Goal: Obtain resource: Download file/media

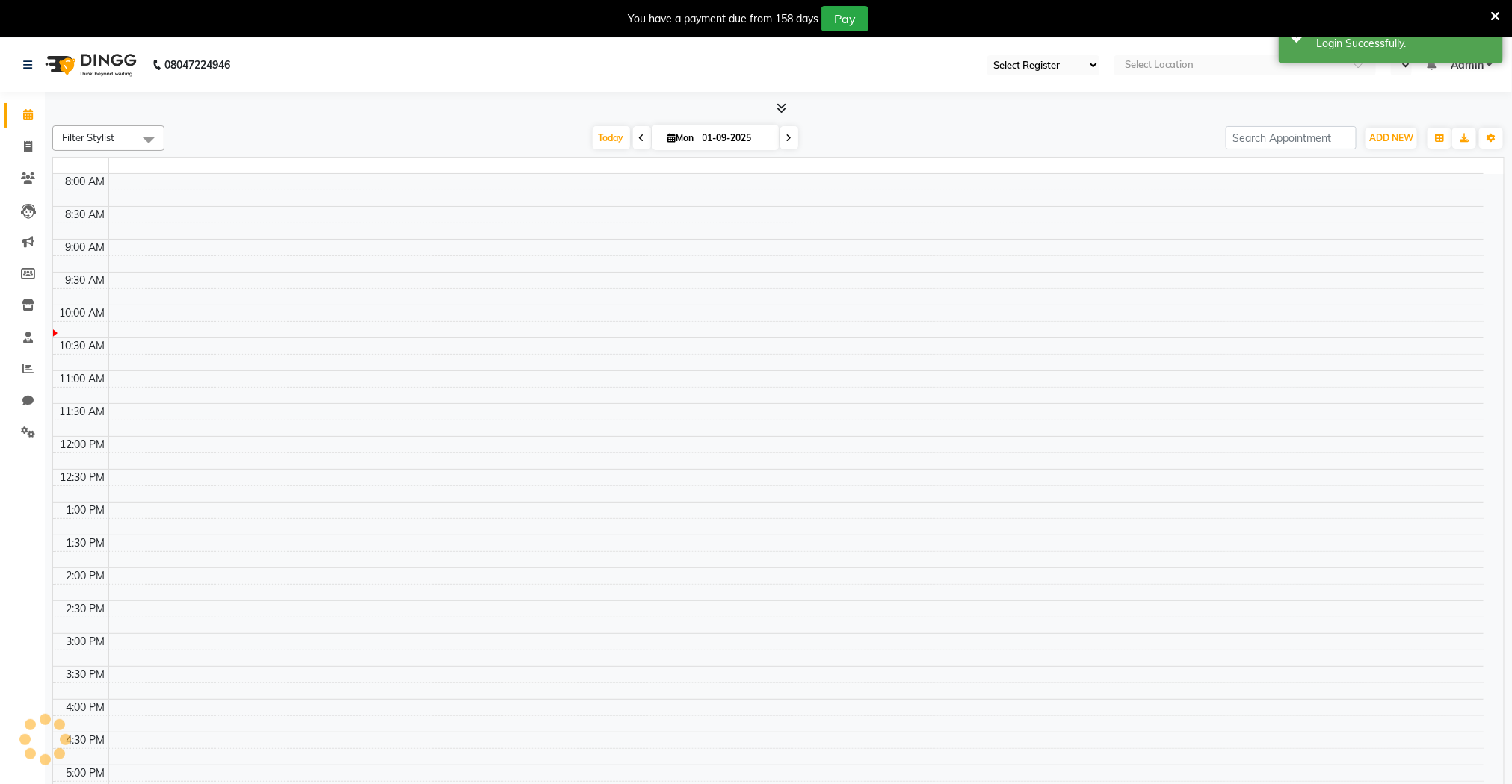
select select "67"
select select "en"
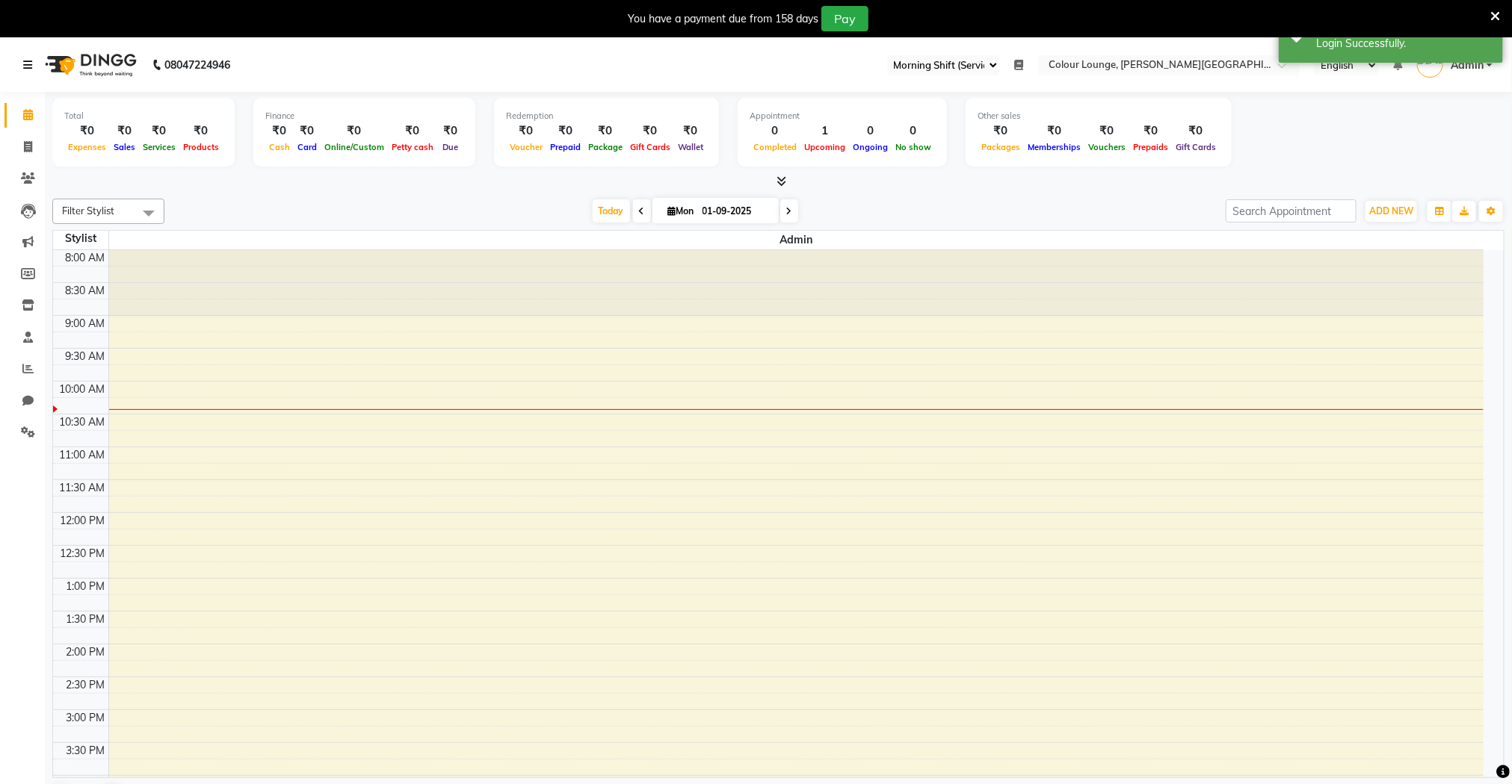
click at [30, 66] on icon at bounding box center [27, 65] width 9 height 10
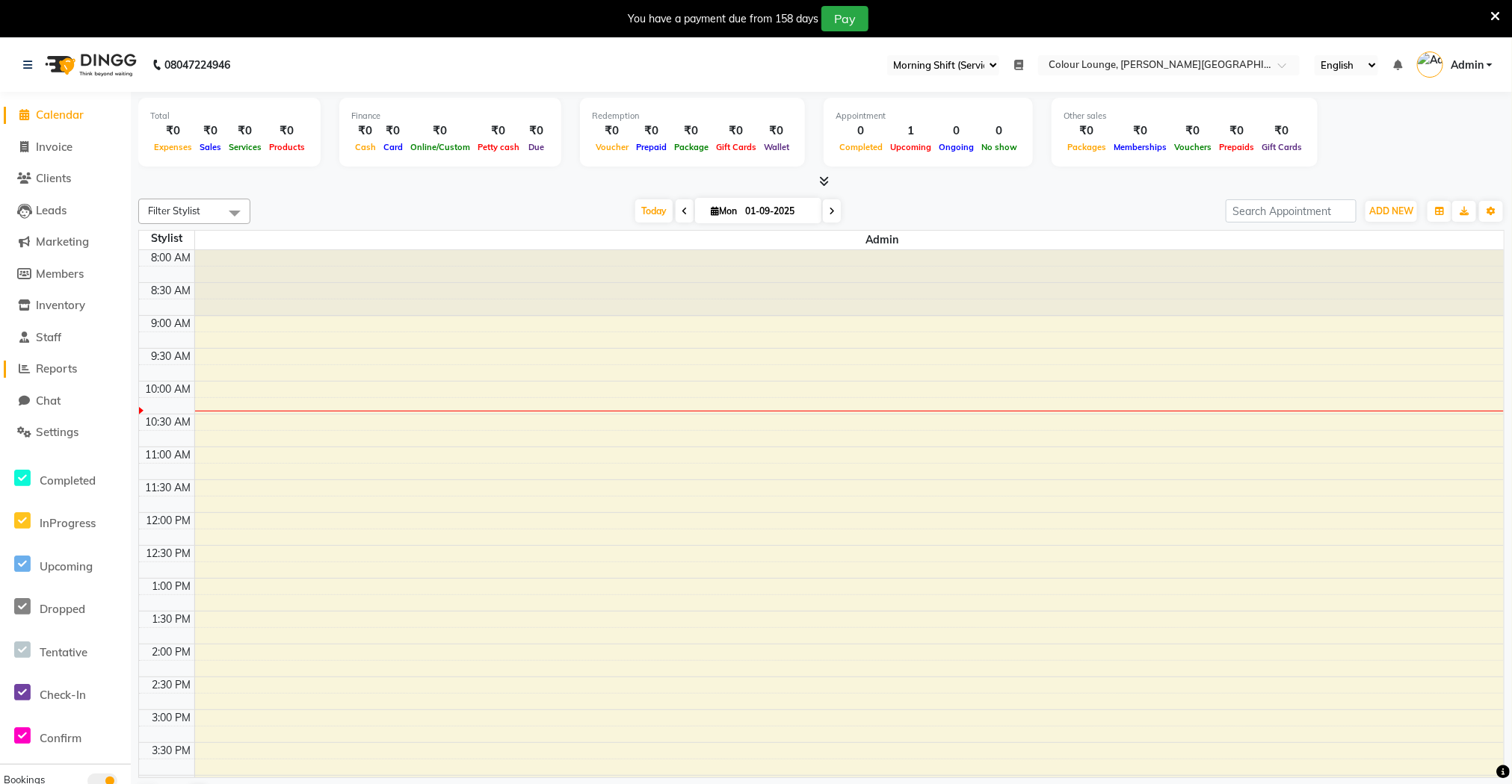
click at [73, 373] on span "Reports" at bounding box center [56, 369] width 41 height 14
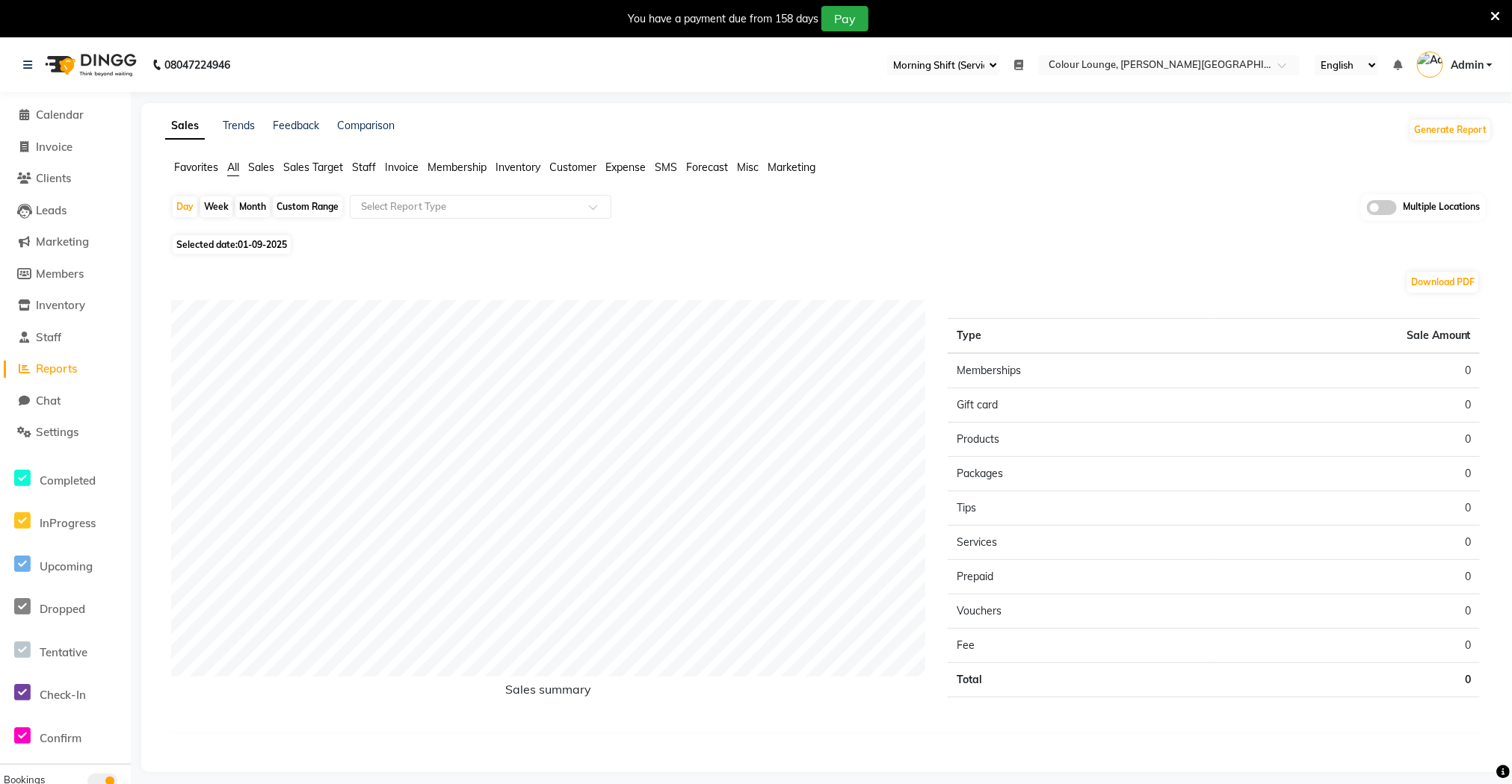
click at [258, 208] on div "Month" at bounding box center [253, 207] width 35 height 21
select select "9"
select select "2025"
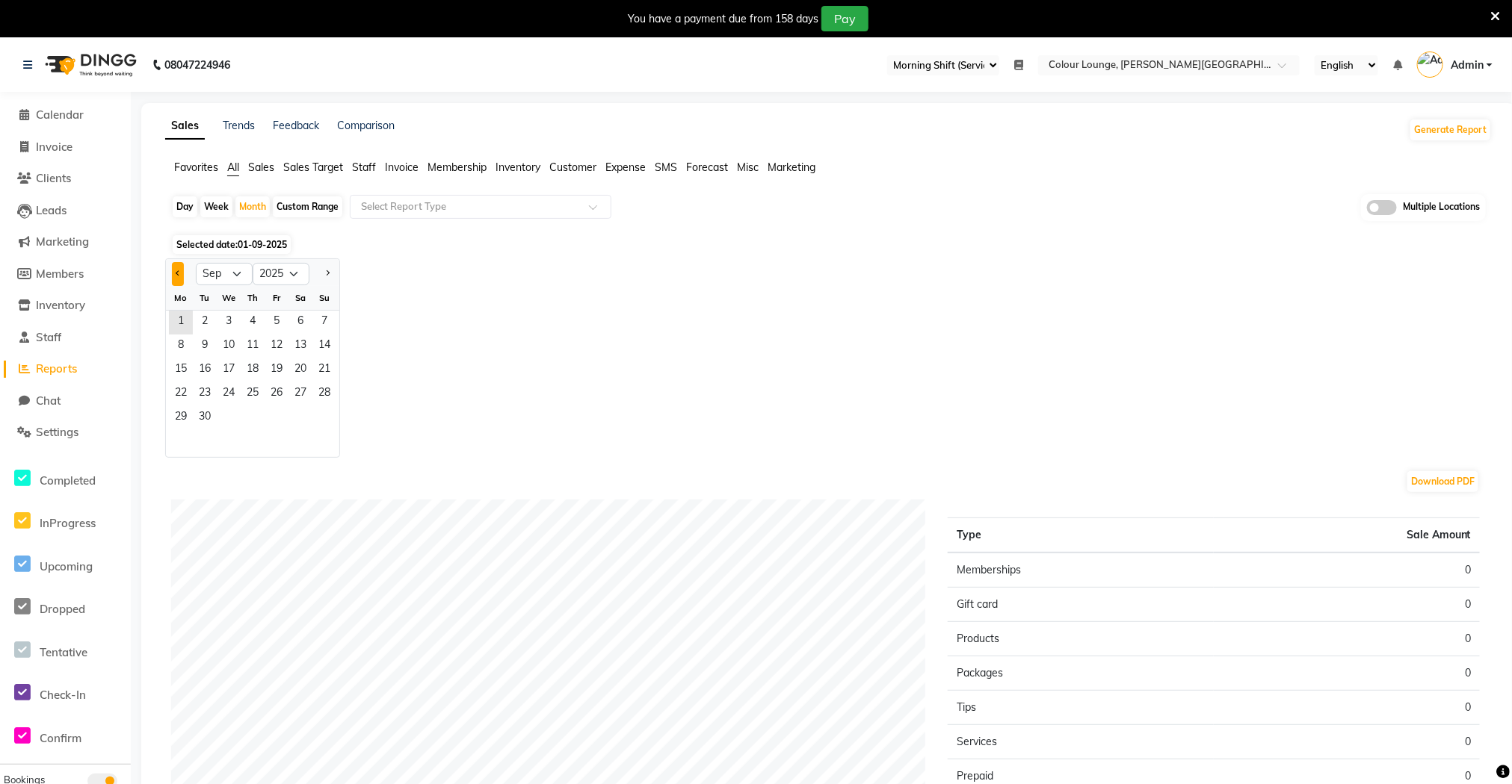
click at [177, 276] on span "Previous month" at bounding box center [178, 272] width 6 height 6
select select "8"
click at [303, 417] on span "30" at bounding box center [300, 418] width 24 height 24
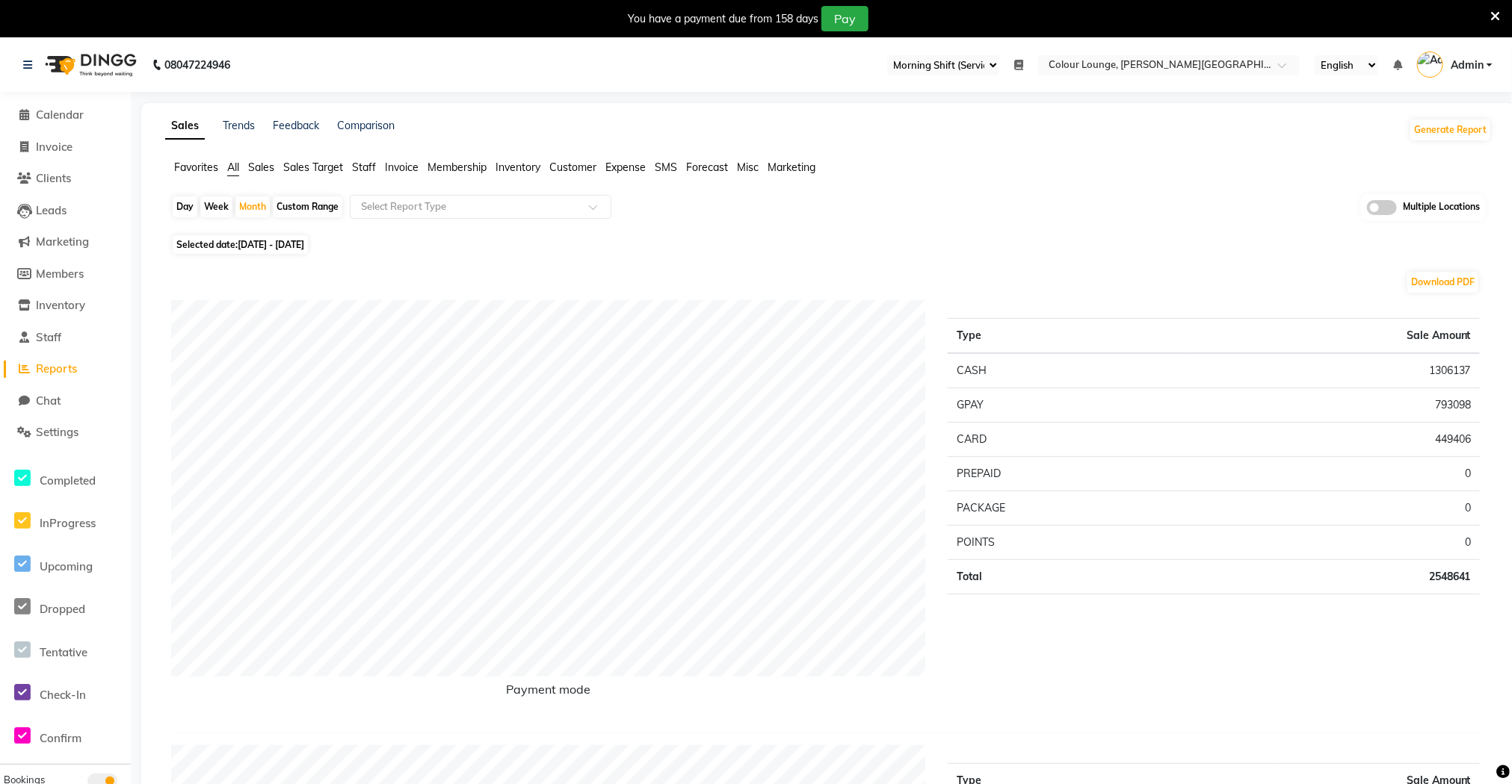
click at [179, 209] on div "Day" at bounding box center [185, 207] width 24 height 21
select select "8"
select select "2025"
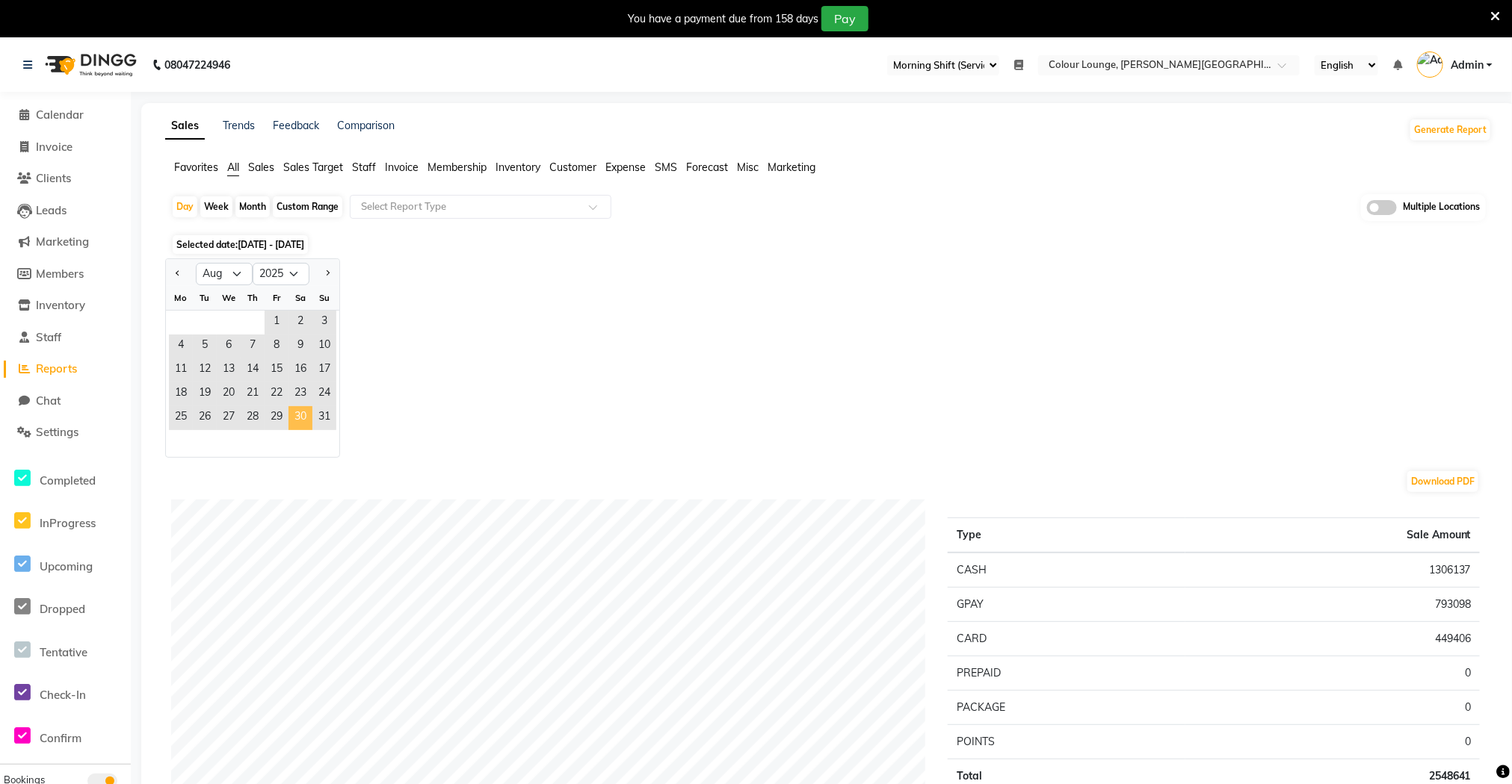
click at [303, 420] on span "30" at bounding box center [300, 418] width 24 height 24
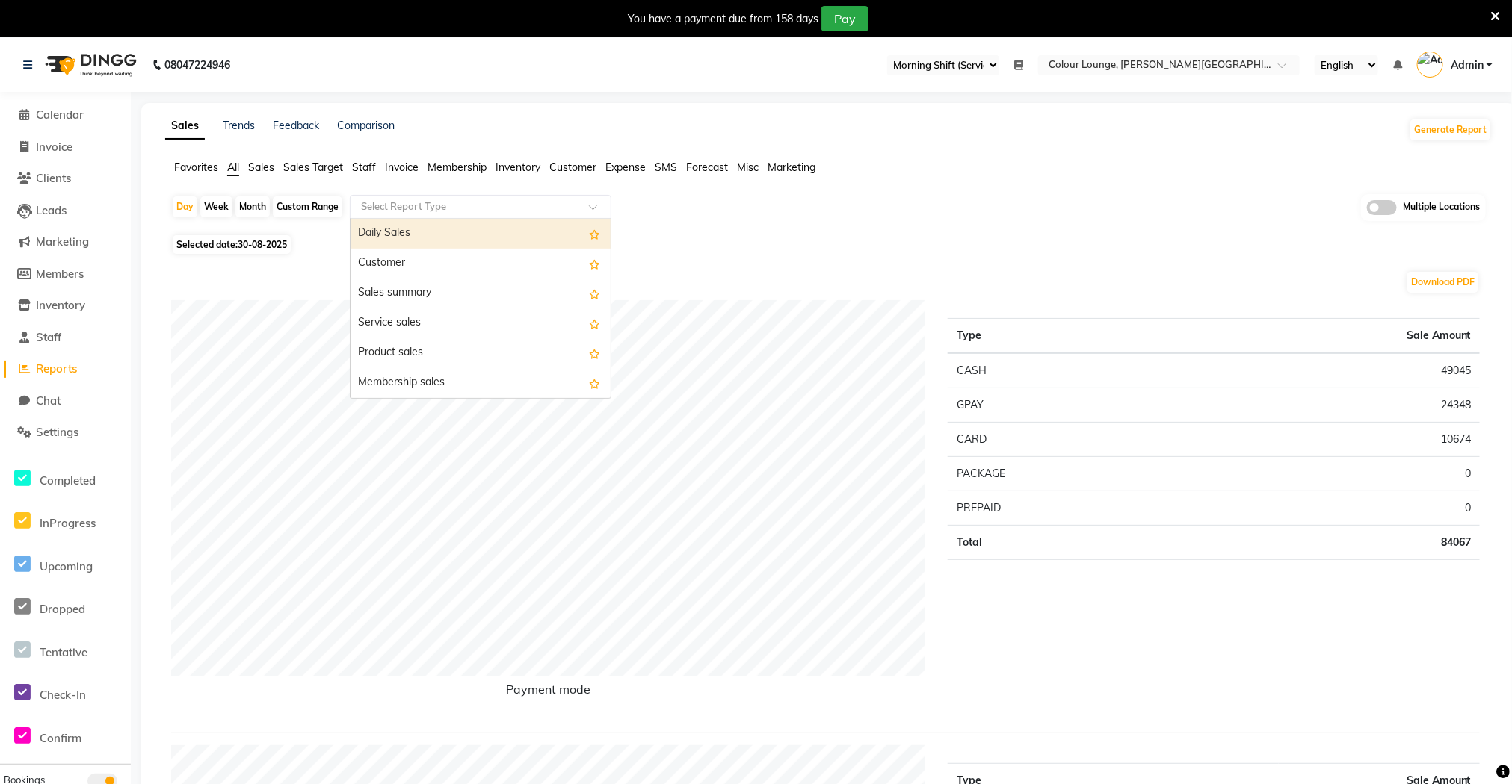
click at [438, 215] on input "text" at bounding box center [465, 207] width 215 height 15
click at [431, 224] on div "Daily Sales" at bounding box center [480, 234] width 260 height 30
select select "full_report"
select select "csv"
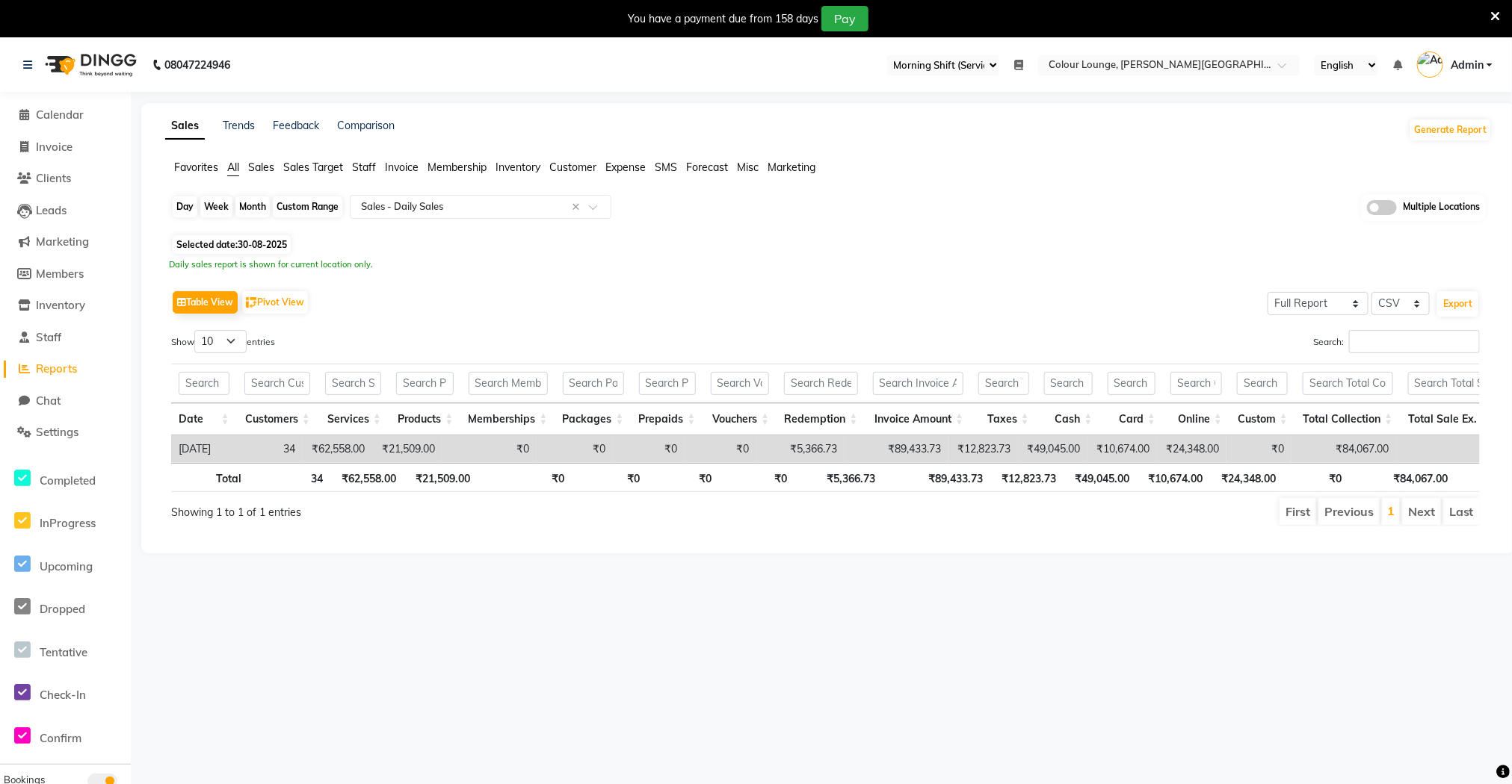
click at [175, 211] on div "Day" at bounding box center [185, 207] width 24 height 21
select select "8"
select select "2025"
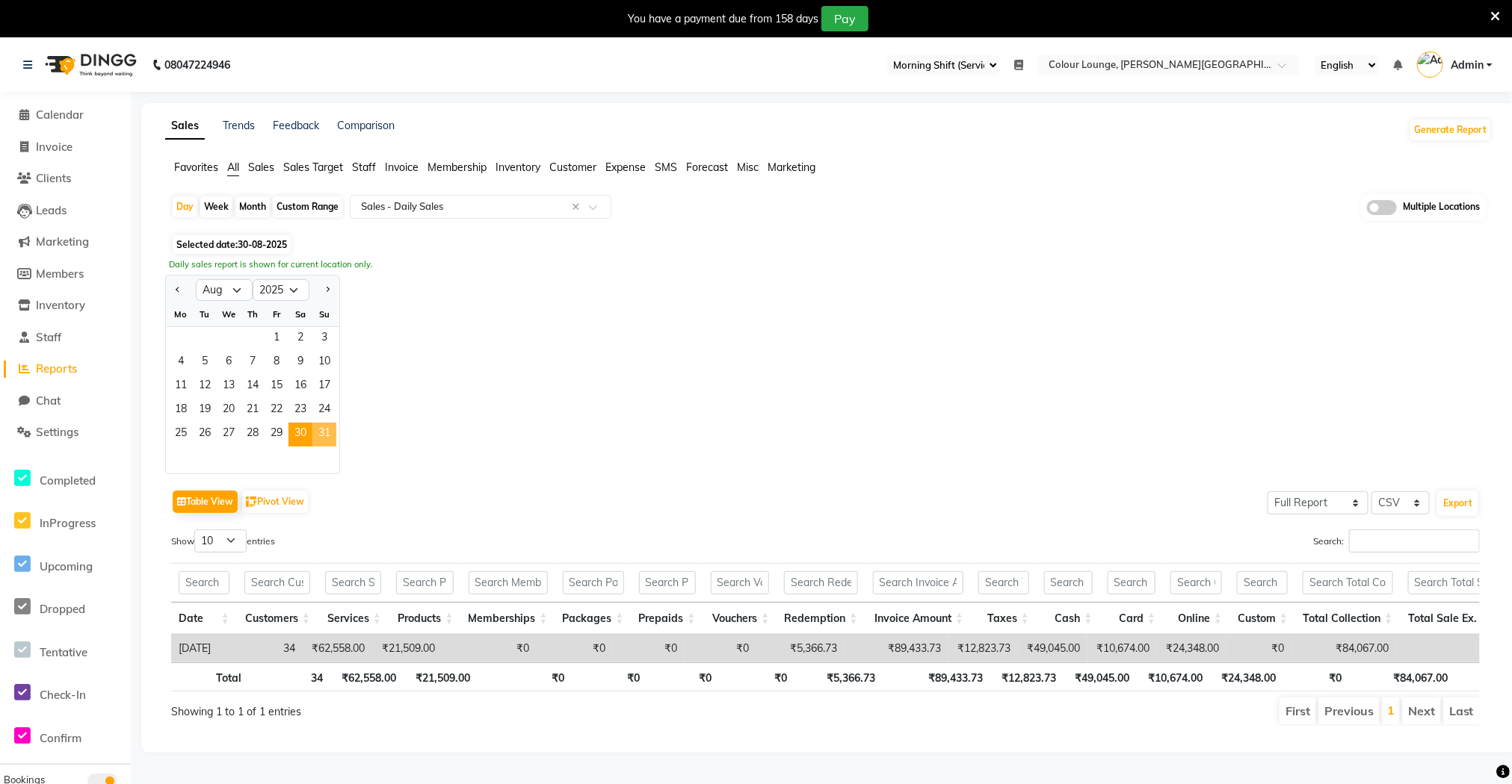
click at [329, 439] on span "31" at bounding box center [324, 434] width 24 height 24
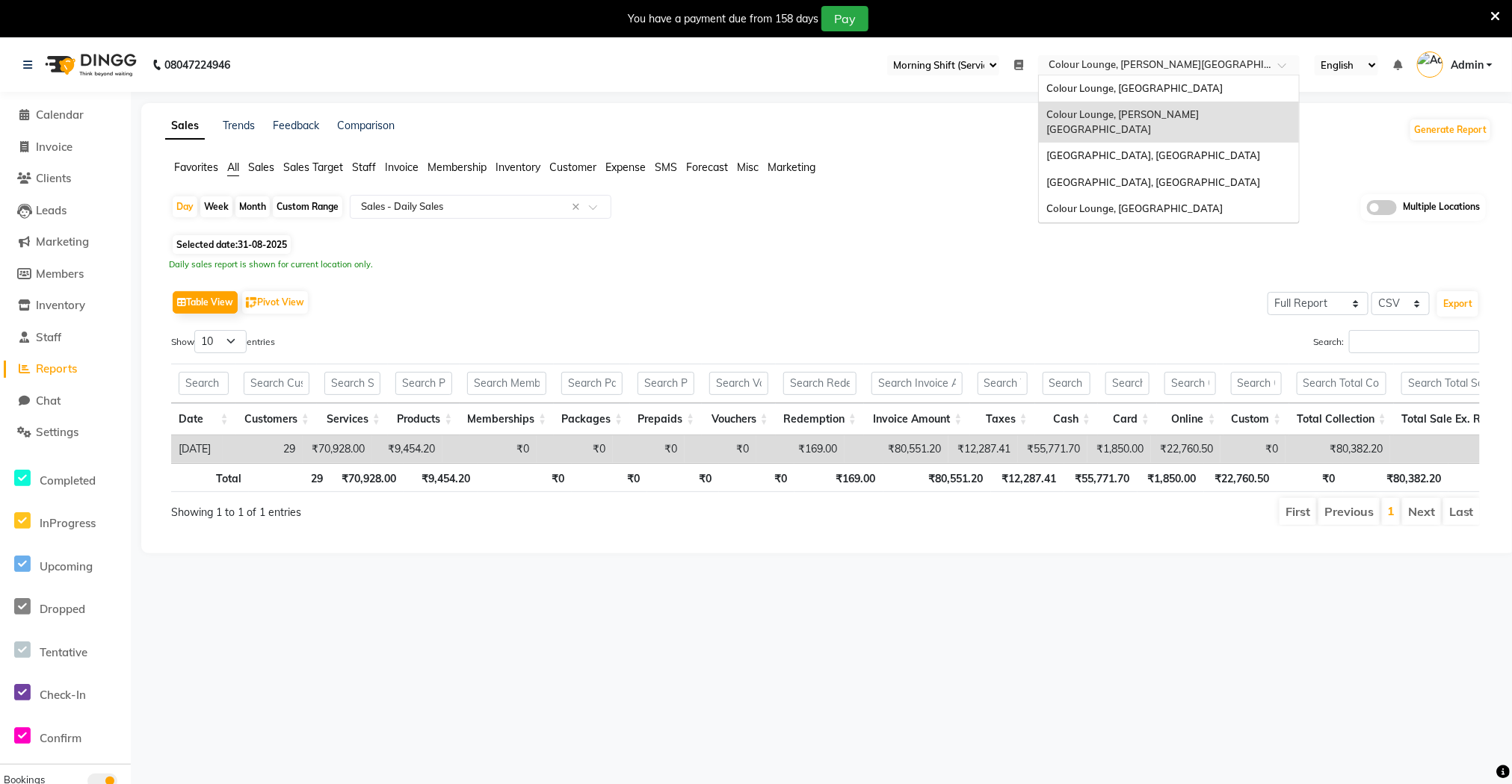
click at [1124, 67] on input "text" at bounding box center [1153, 66] width 216 height 15
click at [1134, 83] on span "Colour Lounge, [GEOGRAPHIC_DATA]" at bounding box center [1134, 88] width 176 height 12
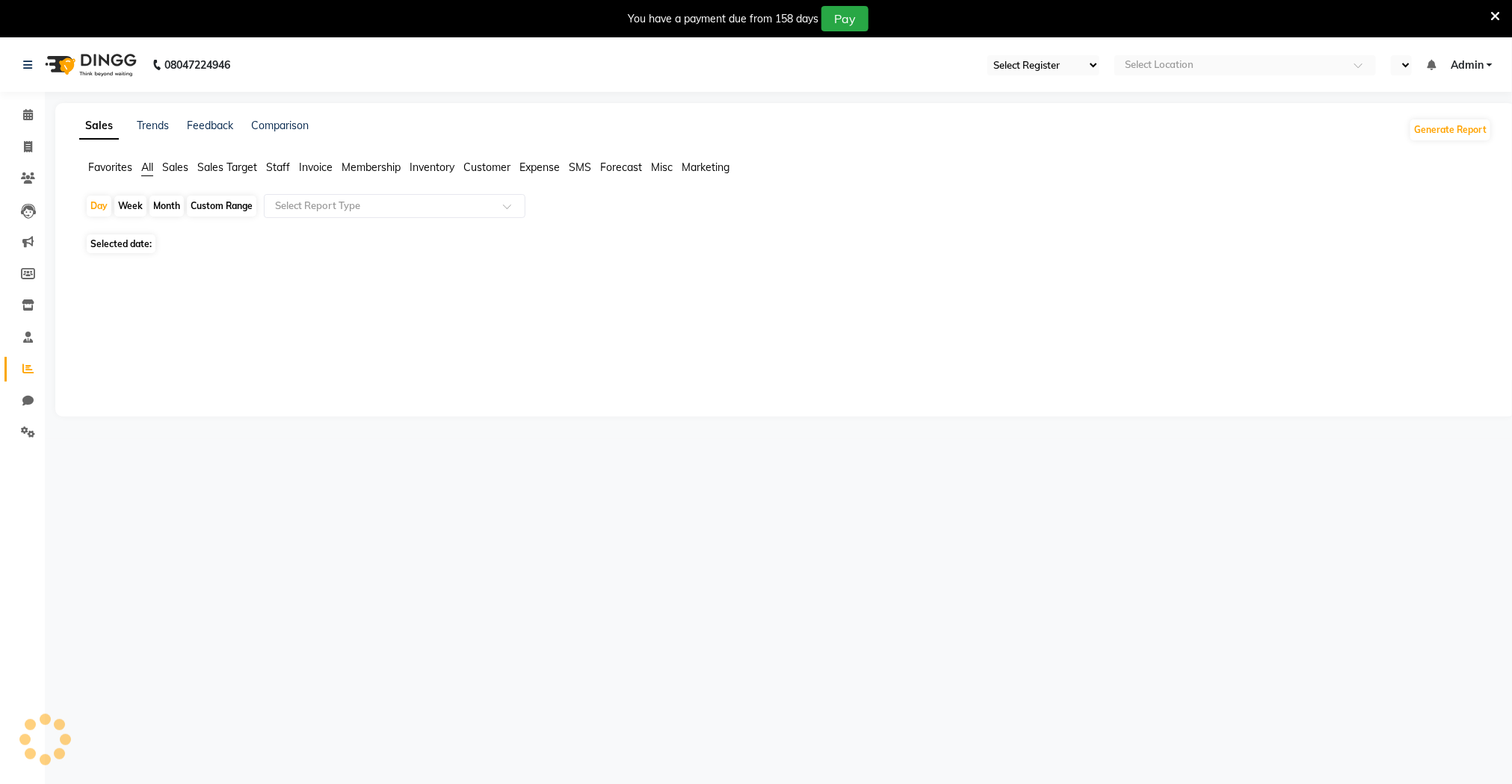
select select "67"
select select "en"
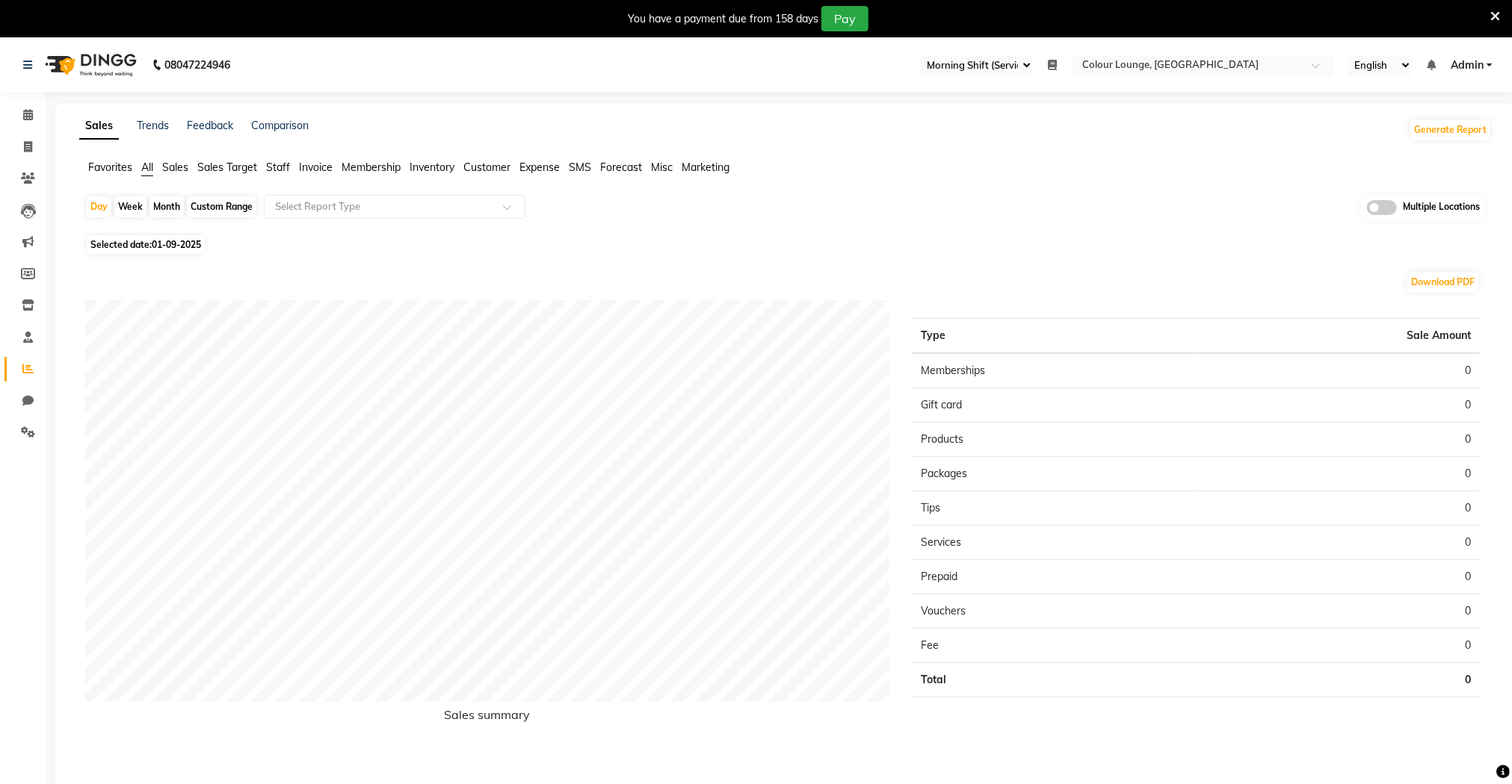
click at [161, 206] on div "Month" at bounding box center [167, 207] width 35 height 21
select select "9"
select select "2025"
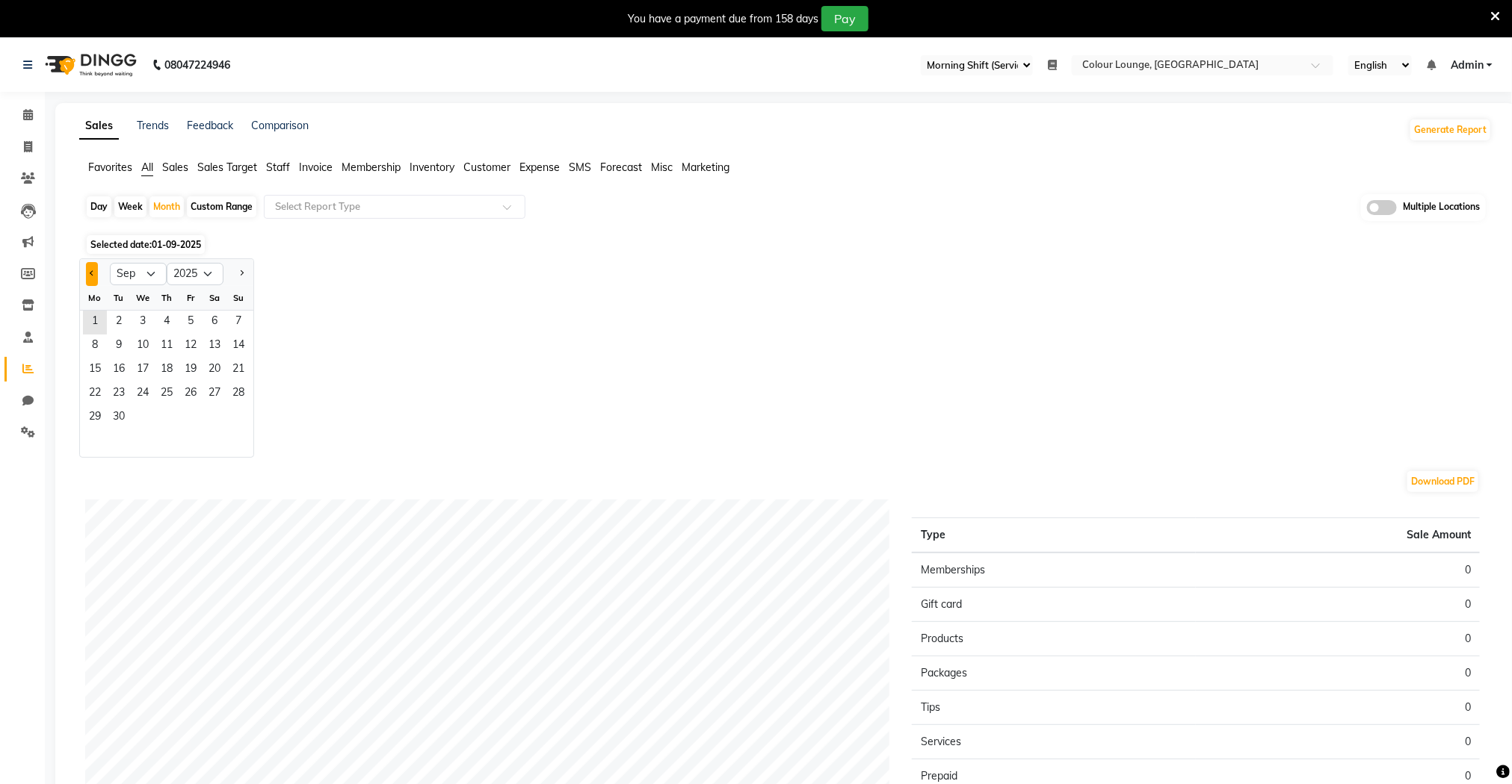
click at [96, 276] on button "Previous month" at bounding box center [92, 274] width 12 height 24
select select "8"
click at [102, 211] on div "Day" at bounding box center [99, 207] width 24 height 21
select select "9"
select select "2025"
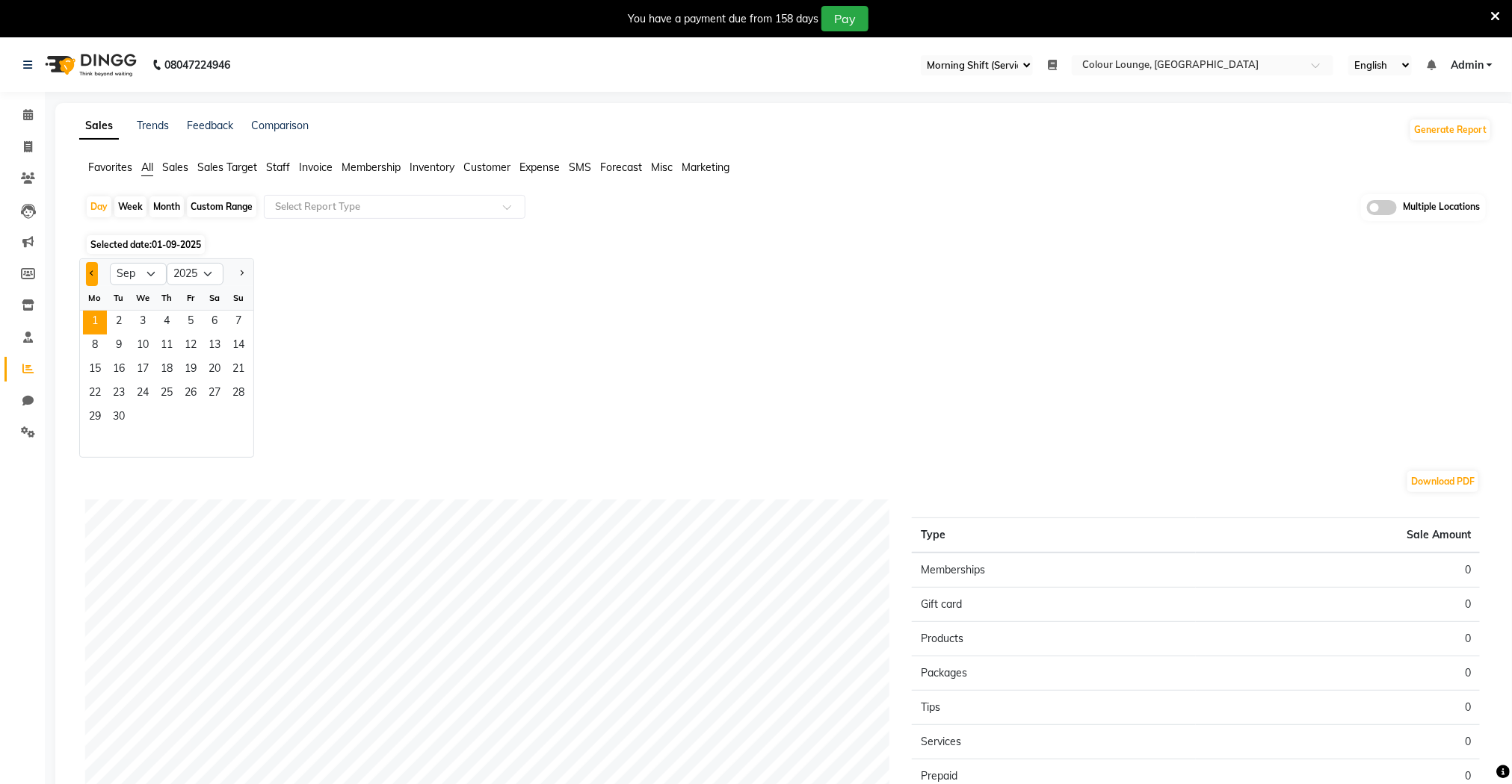
click at [90, 274] on span "Previous month" at bounding box center [92, 272] width 6 height 6
select select "8"
click at [212, 419] on span "30" at bounding box center [214, 418] width 24 height 24
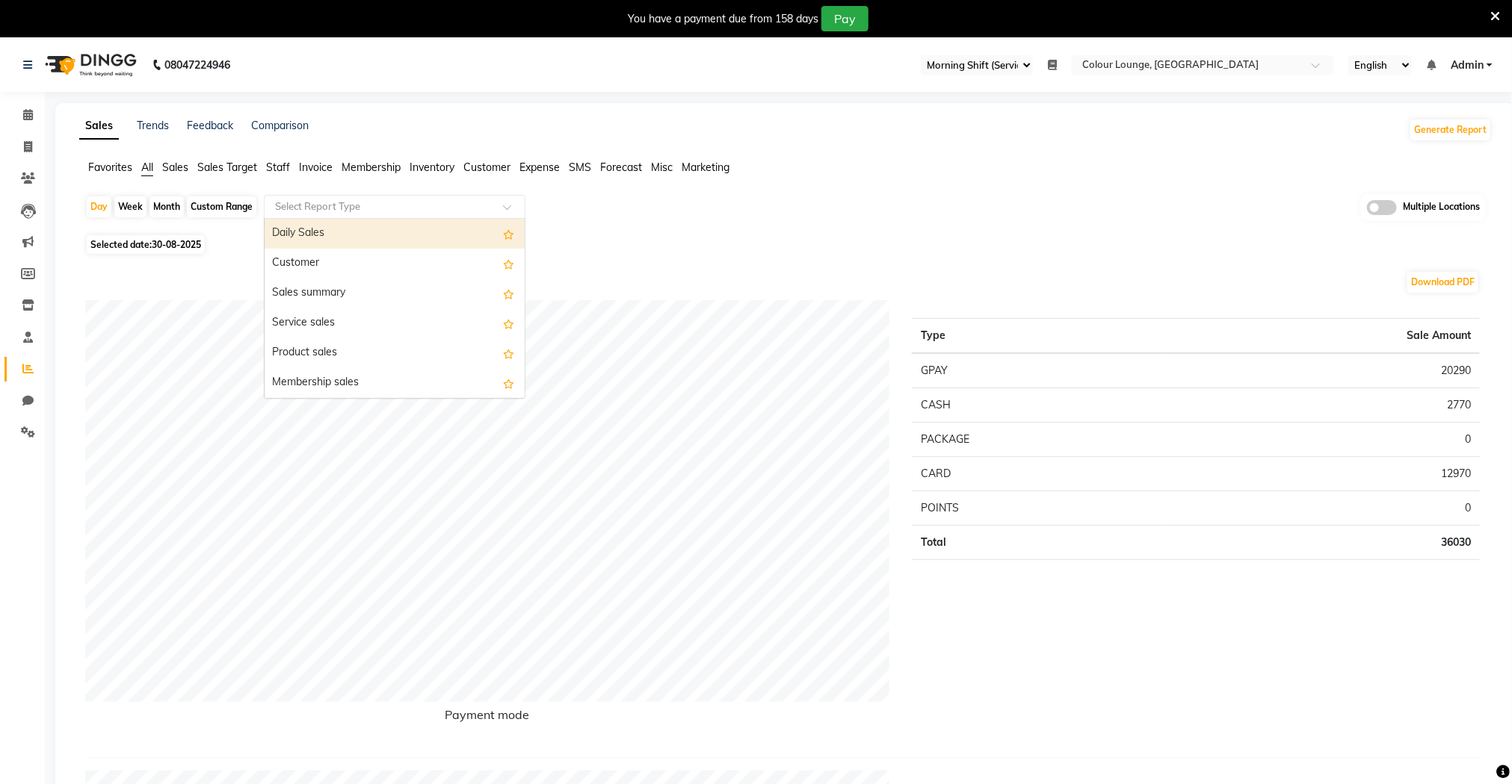
click at [359, 197] on div "Select Report Type" at bounding box center [394, 207] width 261 height 24
click at [359, 223] on div "Daily Sales" at bounding box center [394, 234] width 260 height 30
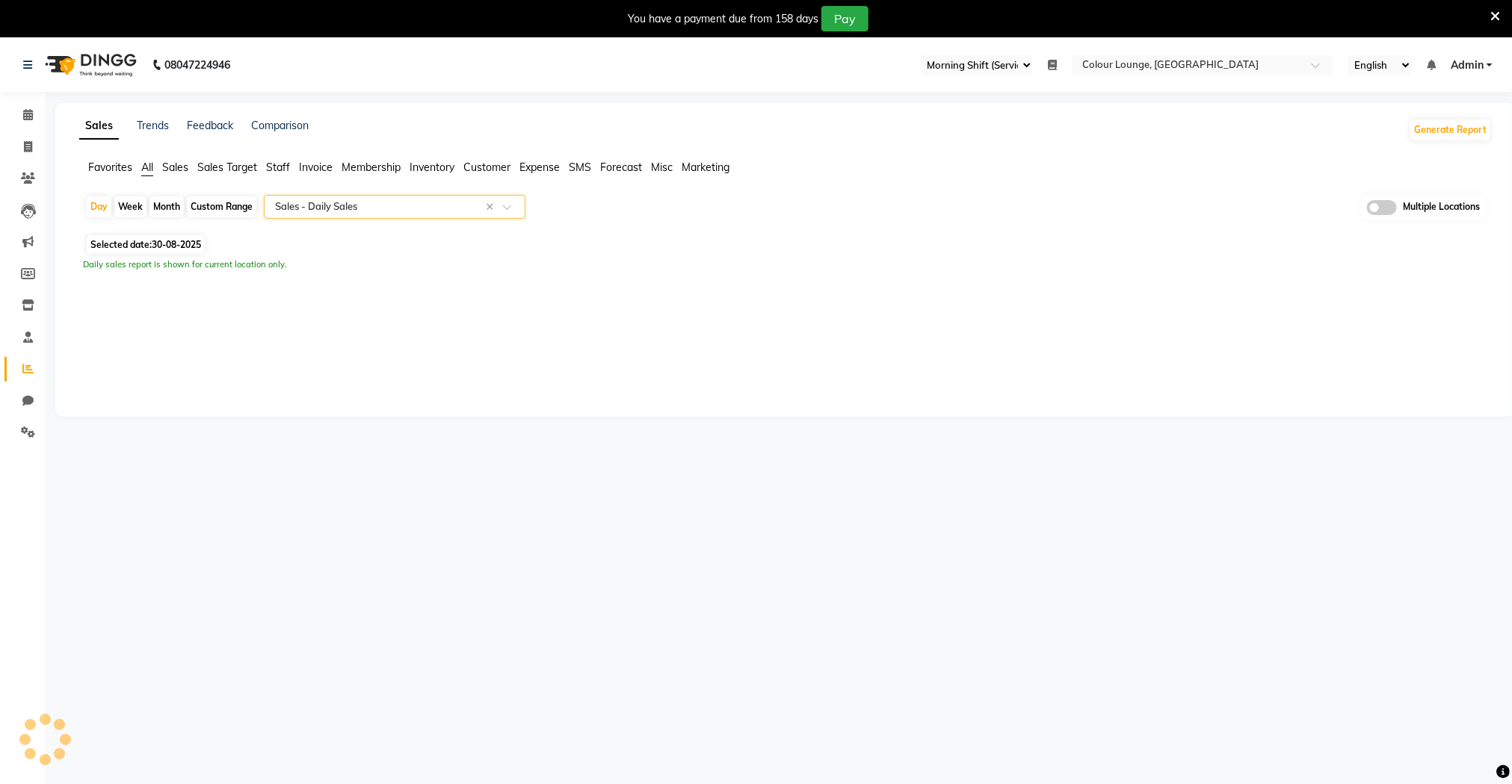
select select "full_report"
select select "csv"
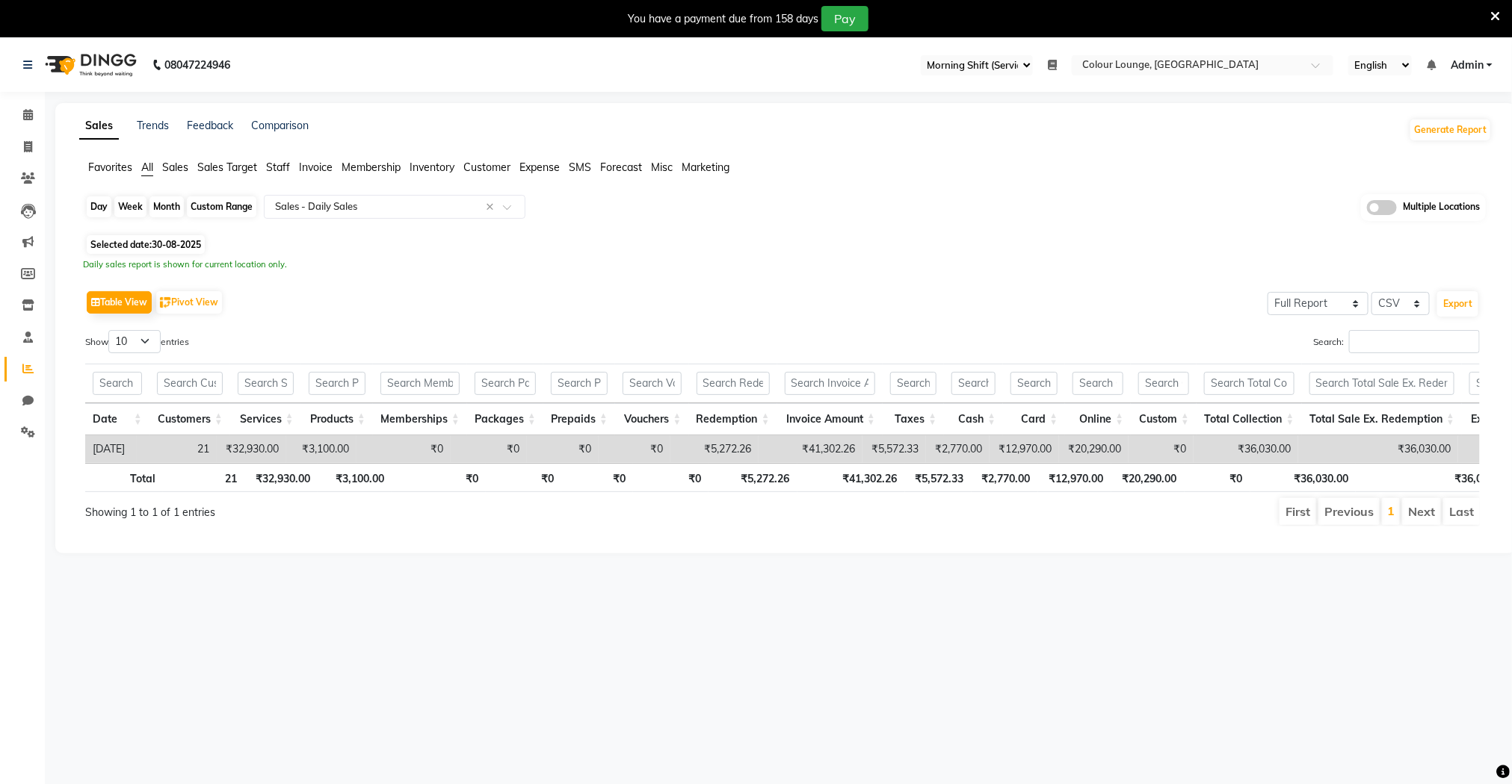
click at [96, 213] on div "Day" at bounding box center [99, 207] width 24 height 21
select select "8"
select select "2025"
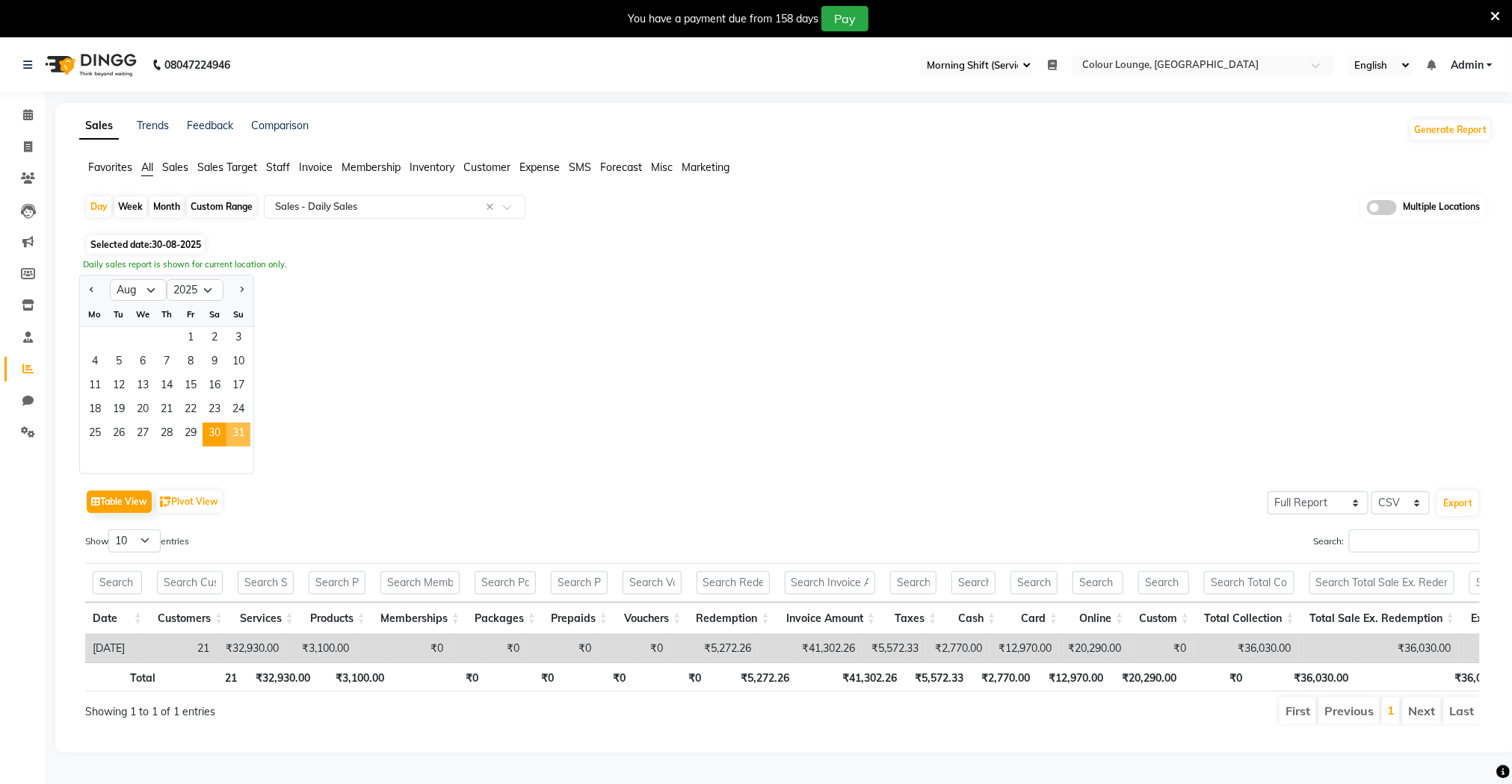
click at [241, 442] on span "31" at bounding box center [239, 434] width 24 height 24
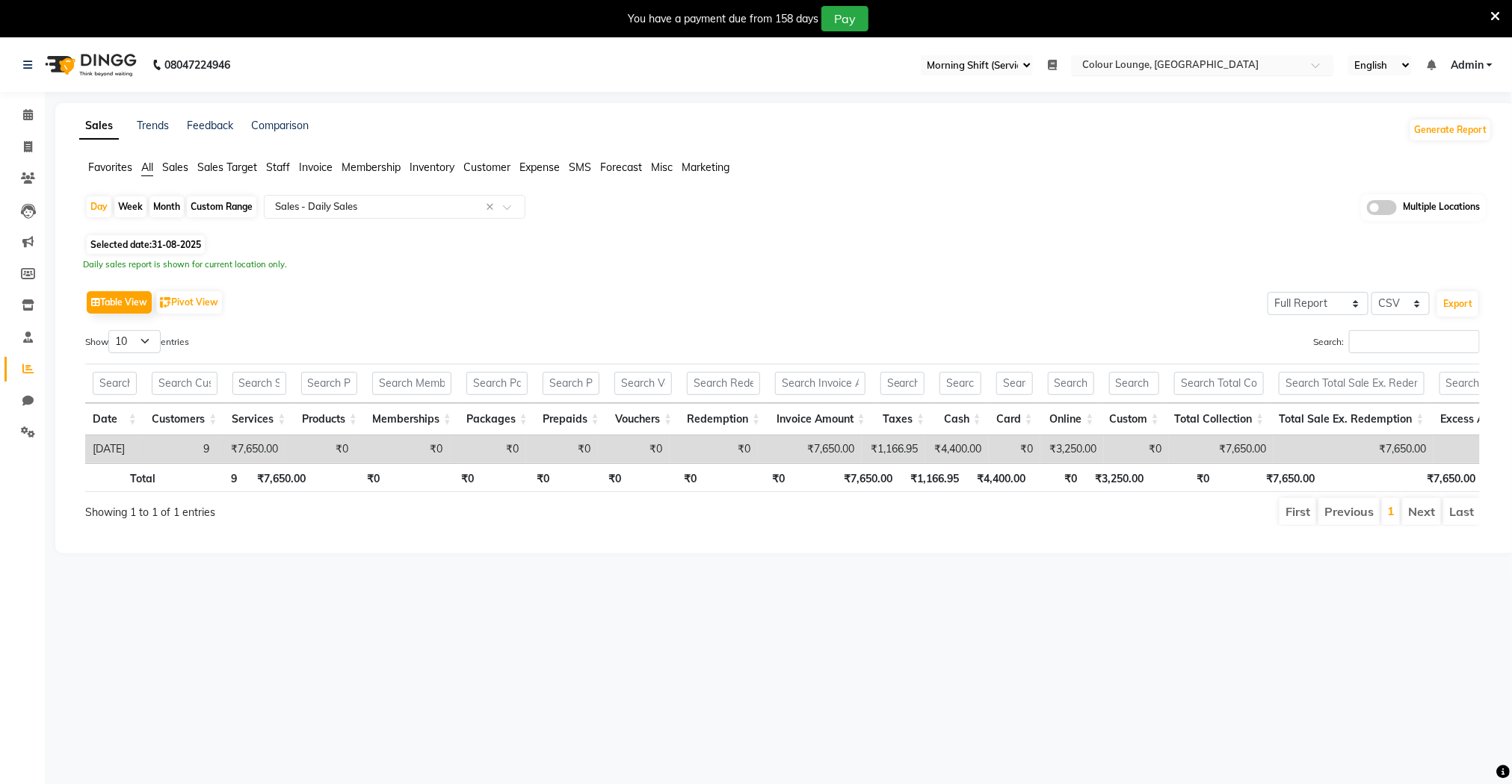
click at [1161, 58] on div "× Colour Lounge, Kabir Park" at bounding box center [1170, 65] width 176 height 15
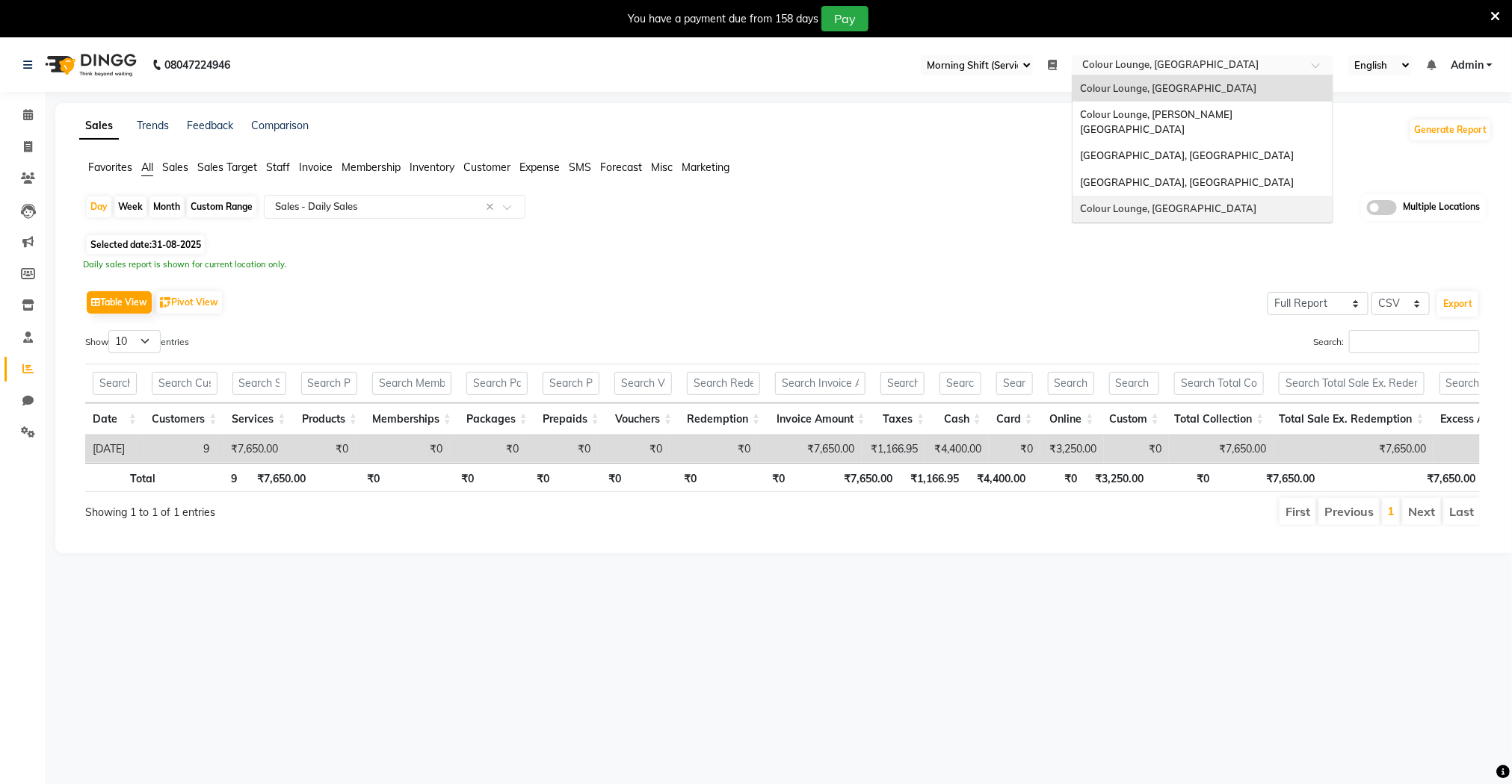
click at [1167, 202] on span "Colour Lounge, [GEOGRAPHIC_DATA]" at bounding box center [1168, 208] width 176 height 12
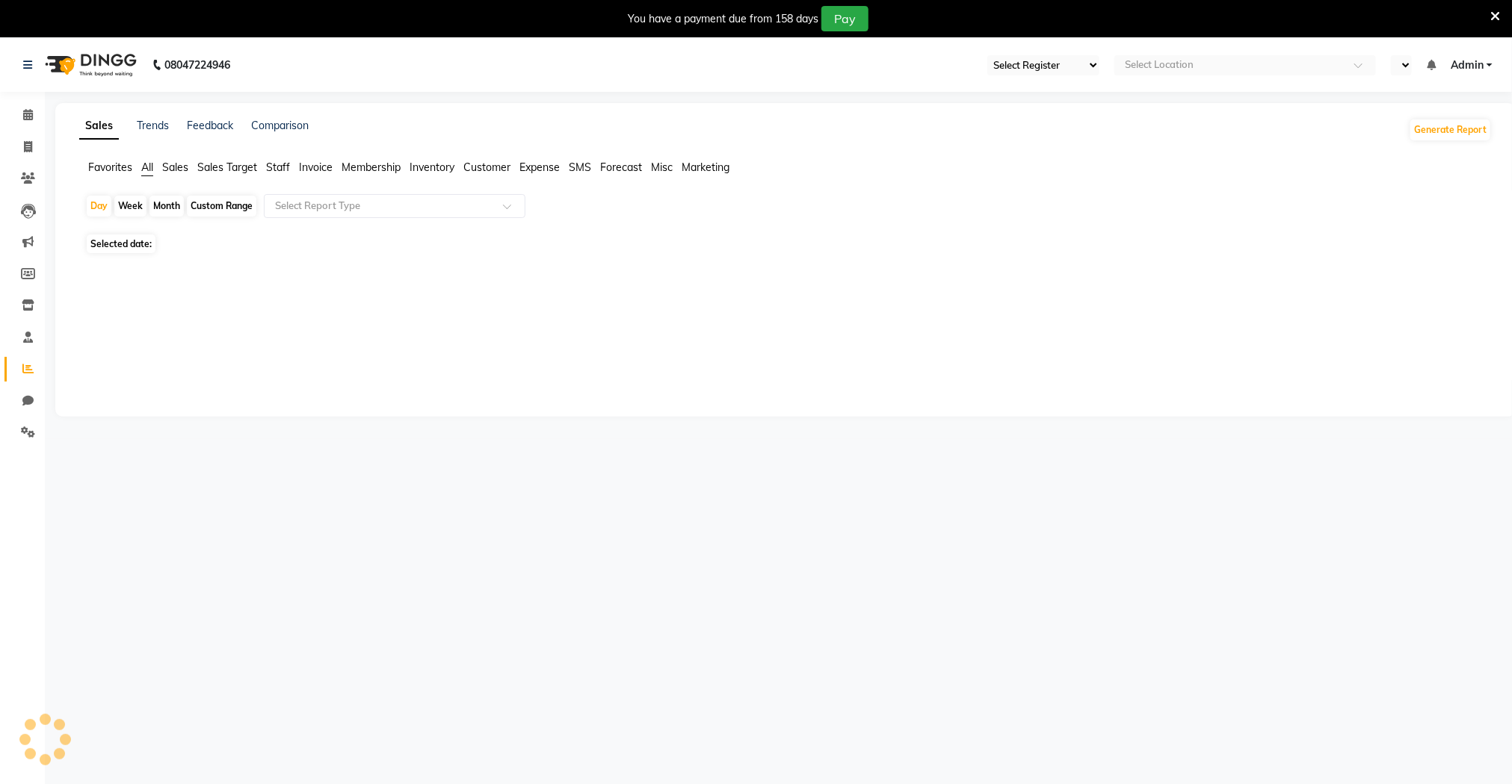
select select "67"
select select "en"
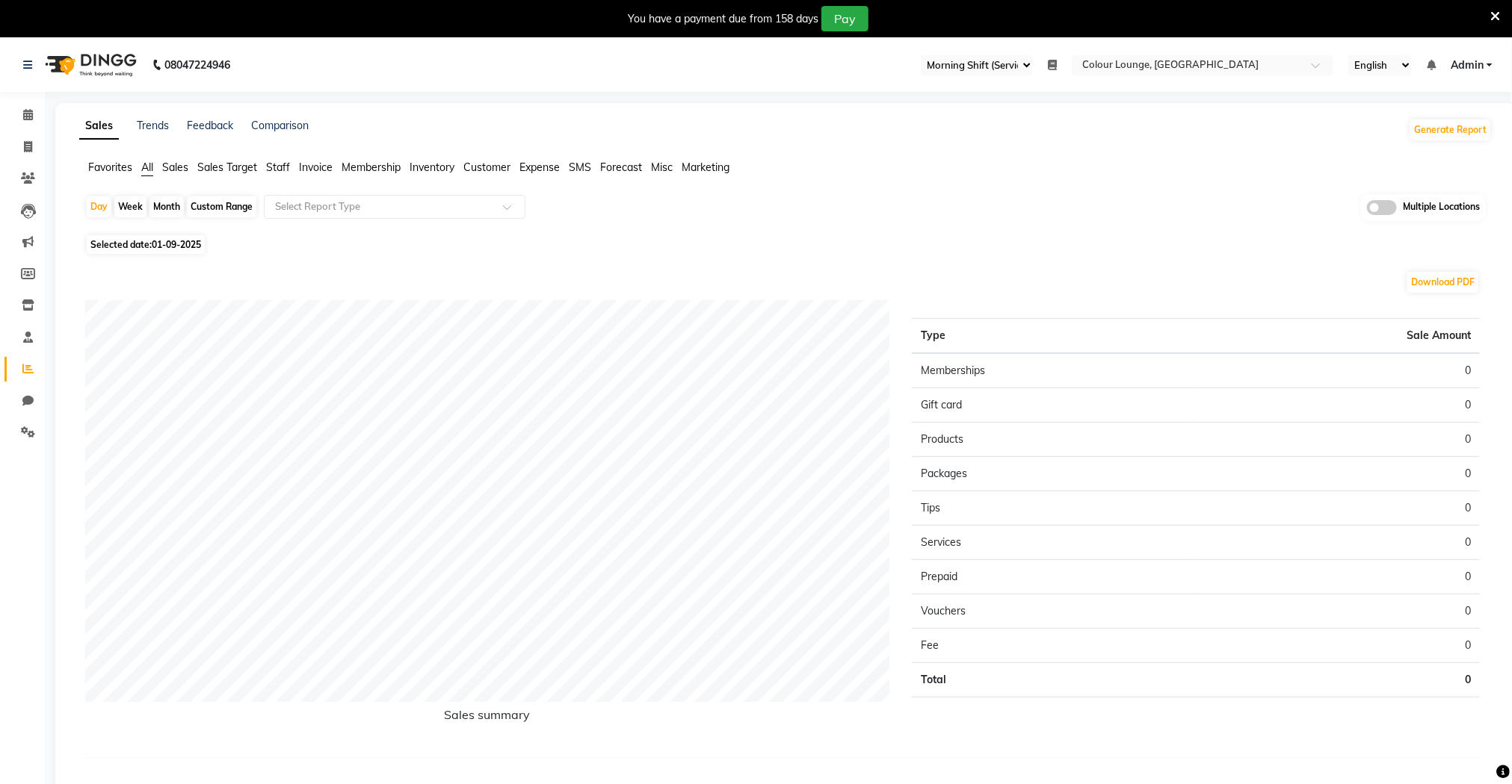
click at [171, 202] on div "Month" at bounding box center [167, 207] width 35 height 21
select select "9"
select select "2025"
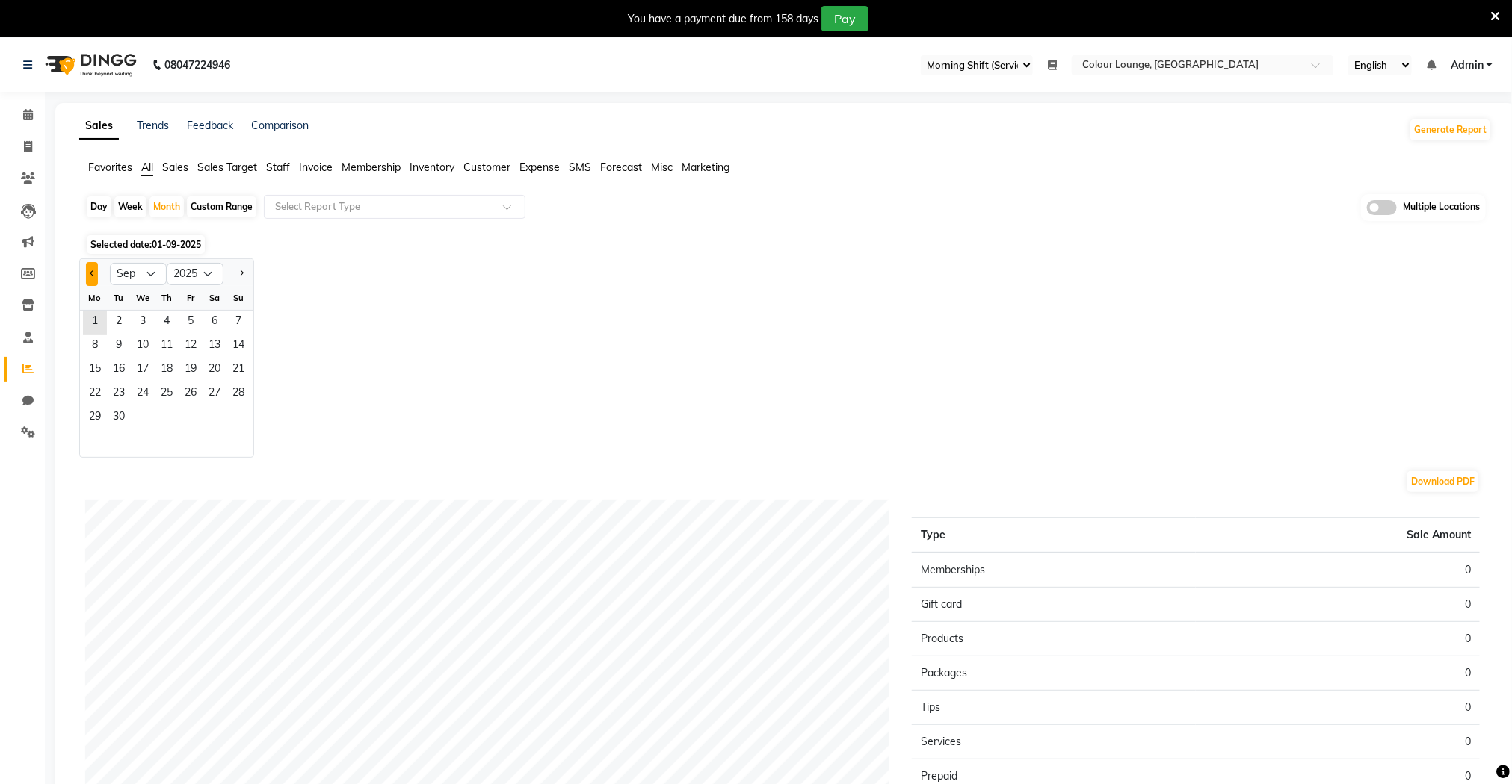
click at [95, 274] on button "Previous month" at bounding box center [92, 274] width 12 height 24
select select "8"
click at [102, 213] on div "Day" at bounding box center [99, 207] width 24 height 21
select select "9"
select select "2025"
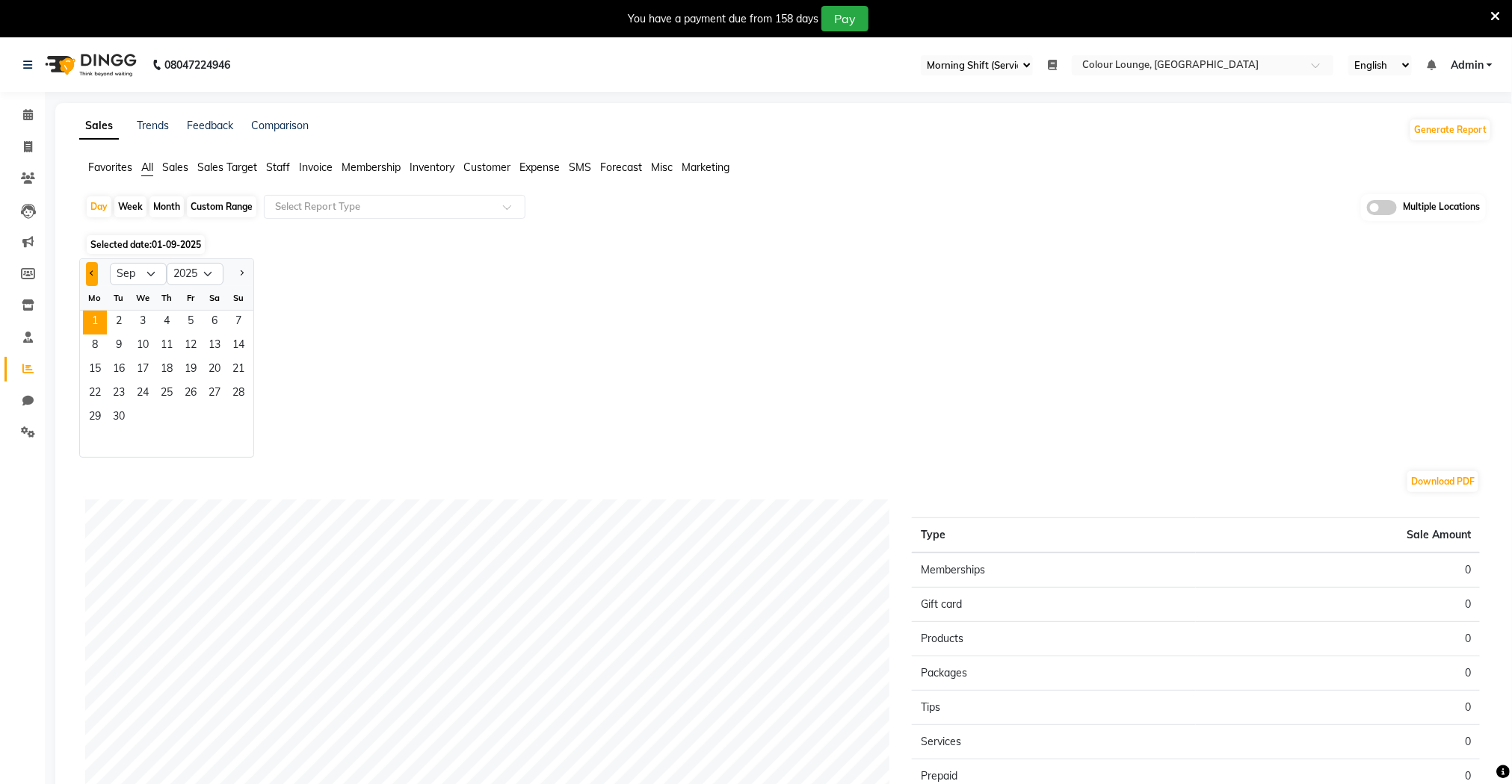
click at [96, 276] on button "Previous month" at bounding box center [92, 274] width 12 height 24
select select "8"
click at [217, 420] on span "30" at bounding box center [214, 418] width 24 height 24
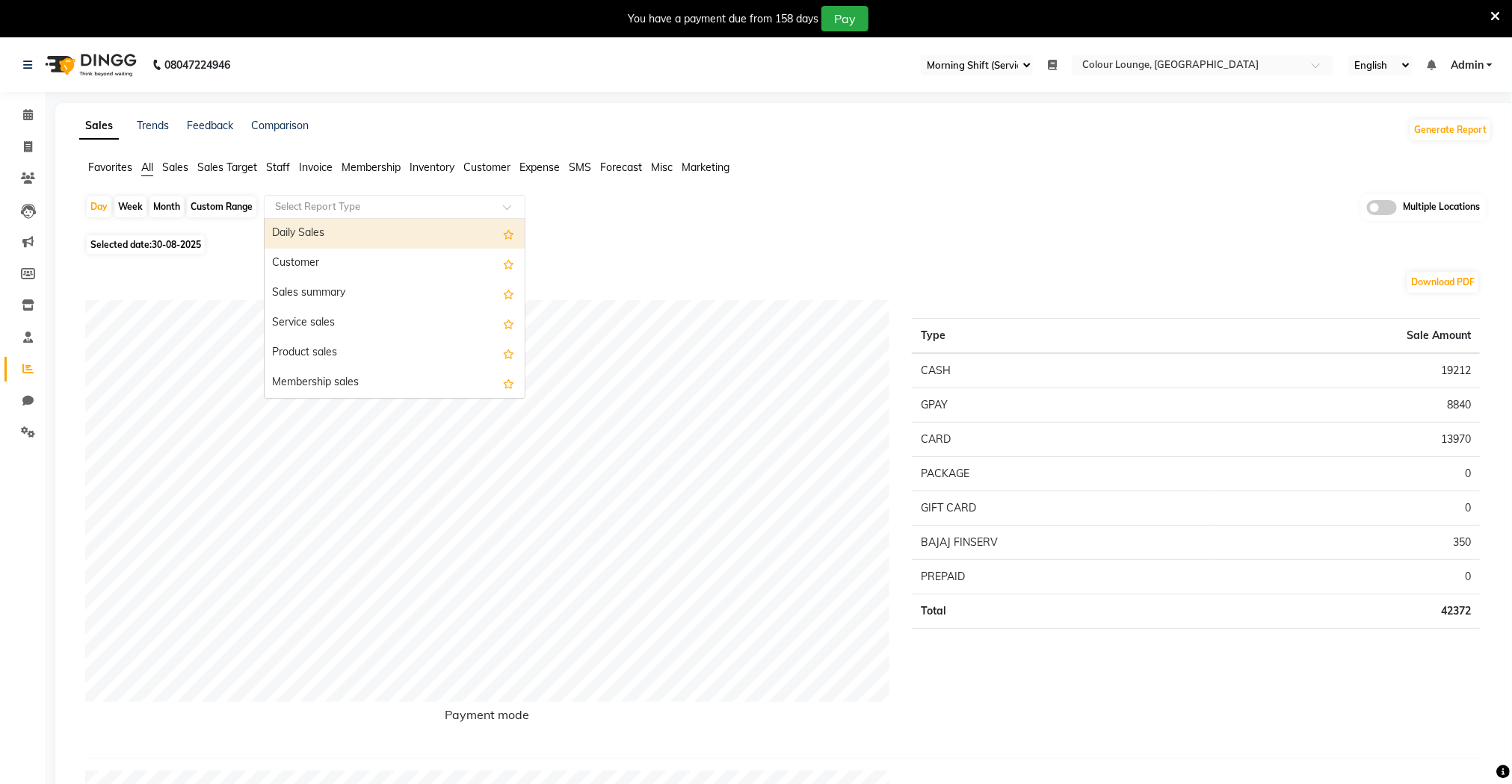
click at [408, 208] on input "text" at bounding box center [379, 207] width 215 height 15
click at [384, 234] on div "Daily Sales" at bounding box center [394, 234] width 260 height 30
select select "filtered_report"
select select "csv"
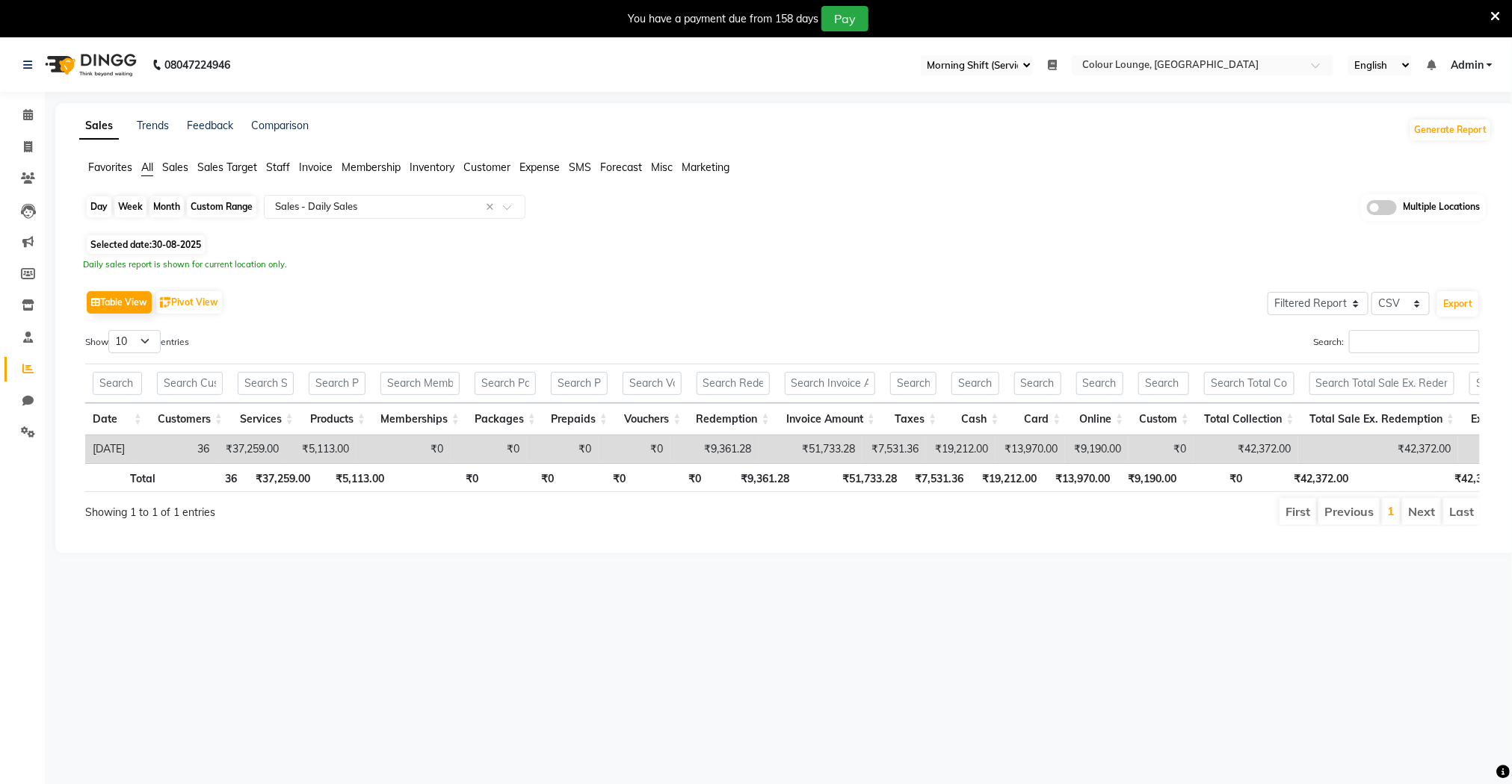
click at [103, 214] on div "Day" at bounding box center [99, 207] width 24 height 21
select select "8"
select select "2025"
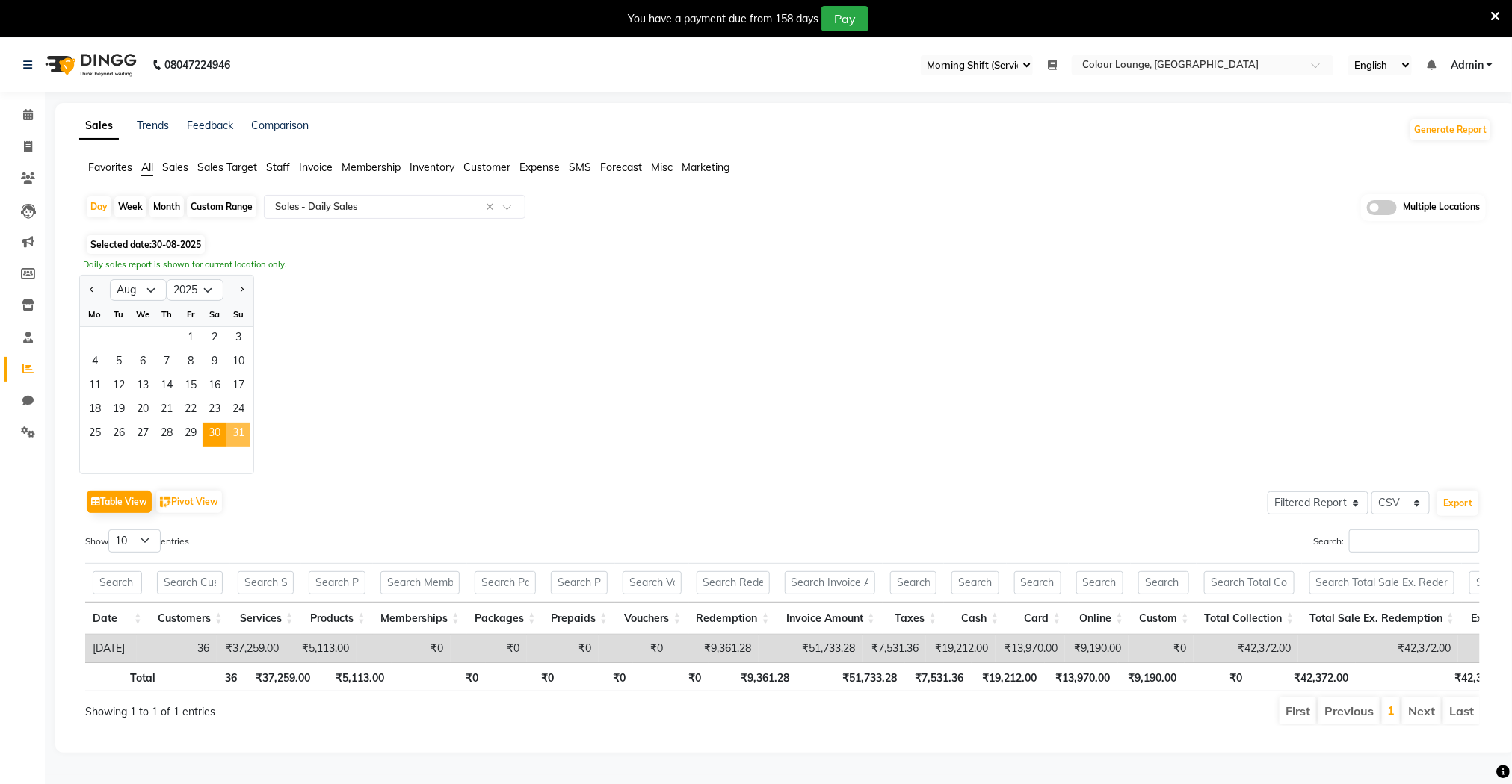
click at [246, 431] on span "31" at bounding box center [239, 434] width 24 height 24
